Goal: Navigation & Orientation: Go to known website

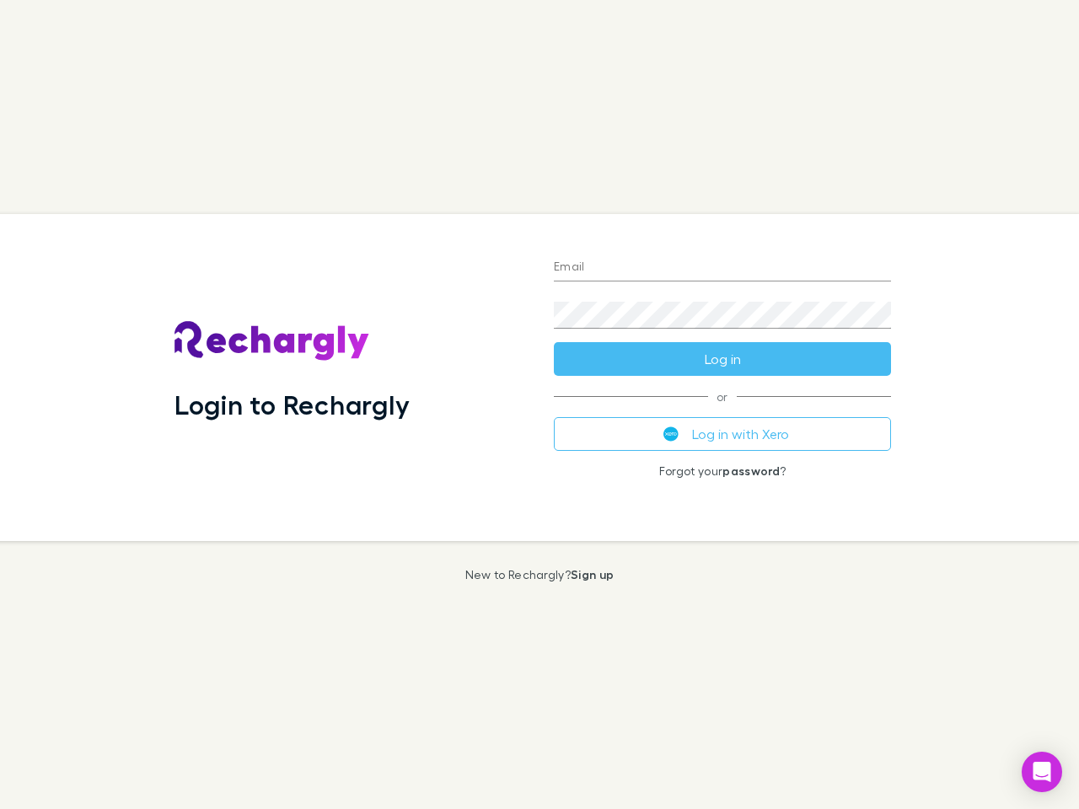
click at [539, 405] on div "Login to Rechargly" at bounding box center [350, 377] width 379 height 327
click at [722, 268] on input "Email" at bounding box center [722, 268] width 337 height 27
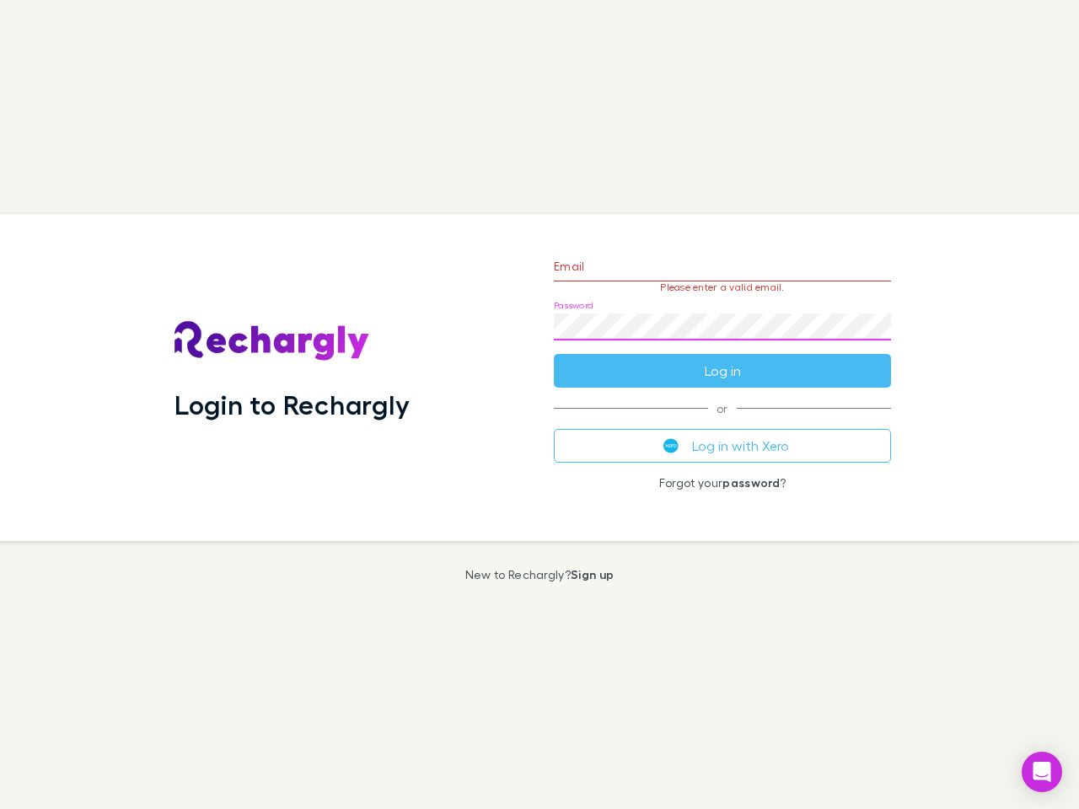
click at [722, 359] on form "Email Please enter a valid email. Password Log in" at bounding box center [722, 314] width 337 height 147
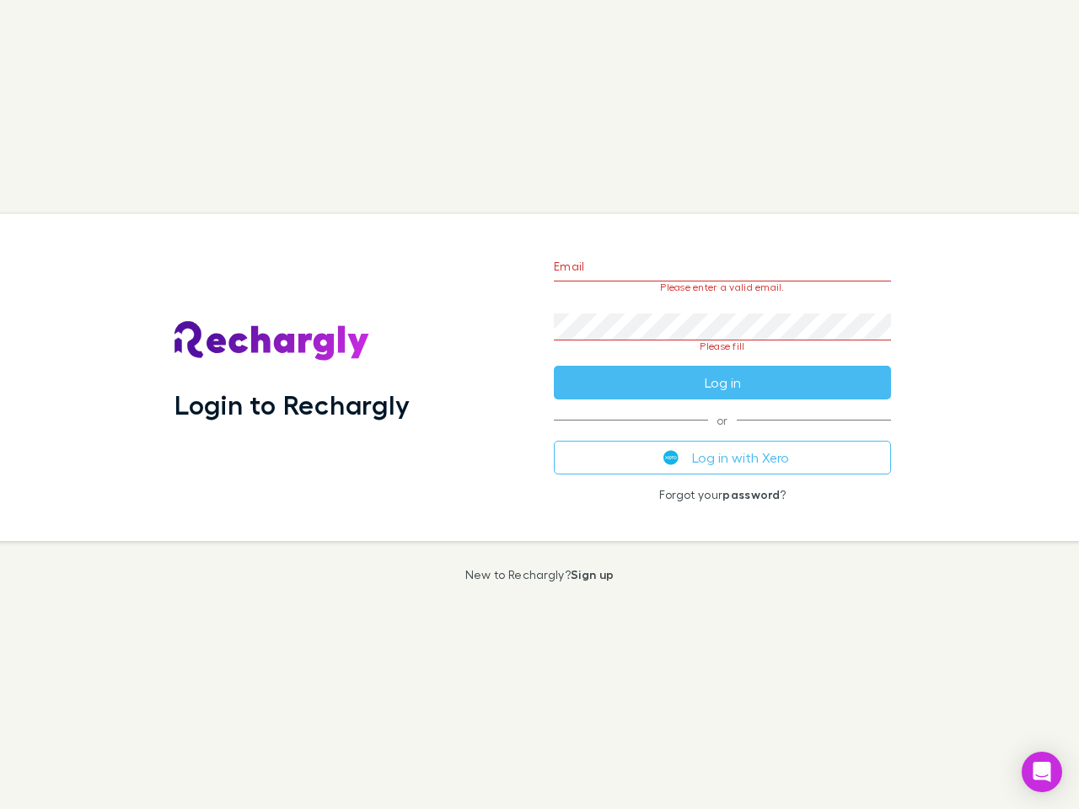
click at [722, 434] on div "Email Please enter a valid email. Password Please fill Log in or Log in with Xe…" at bounding box center [722, 377] width 364 height 327
click at [1042, 772] on icon "Open Intercom Messenger" at bounding box center [1042, 772] width 18 height 20
